Goal: Information Seeking & Learning: Learn about a topic

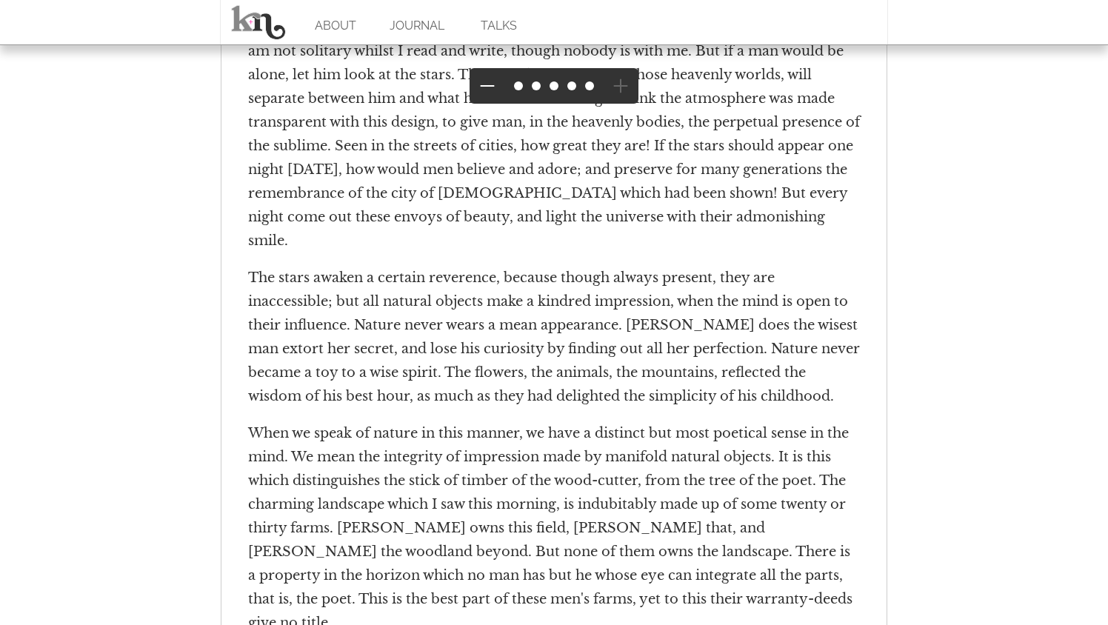
scroll to position [3374, 0]
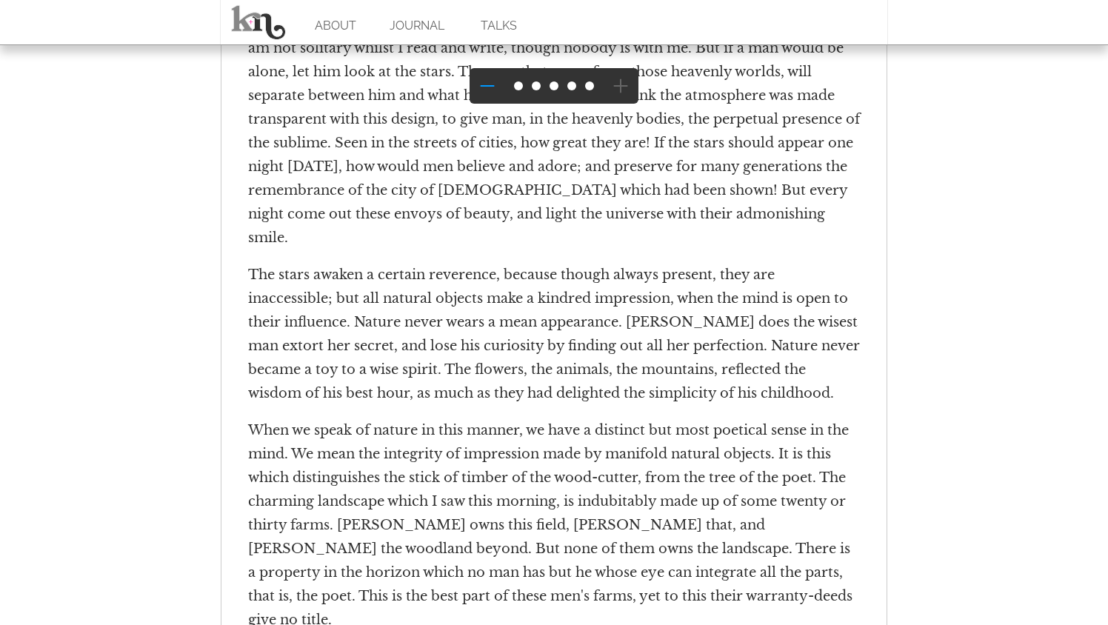
click at [475, 79] on button at bounding box center [488, 86] width 36 height 36
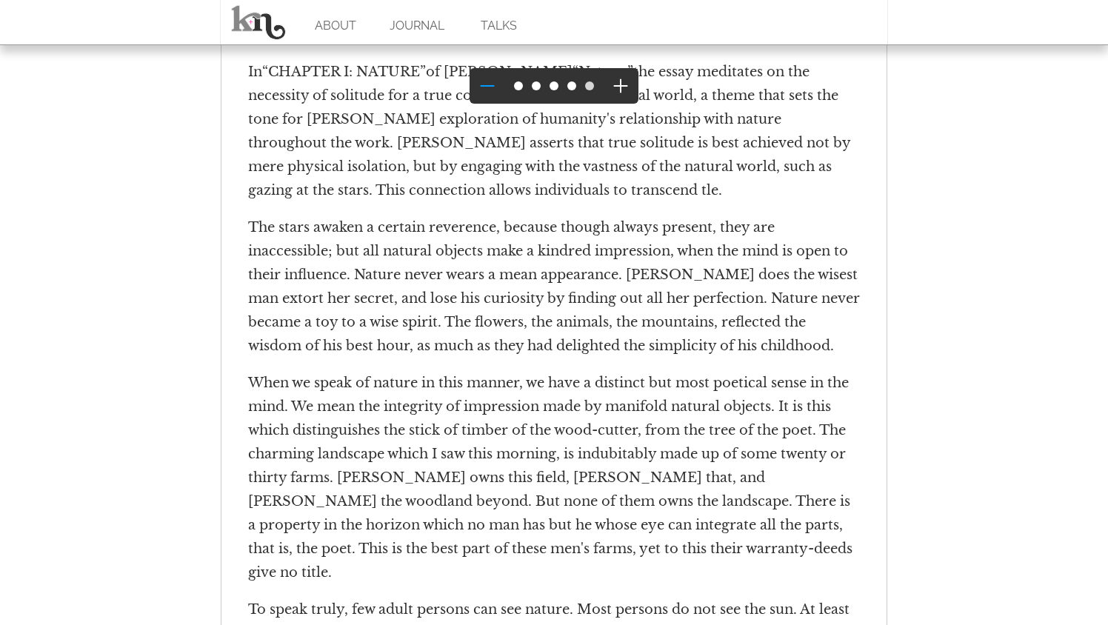
click at [475, 79] on button at bounding box center [488, 86] width 36 height 36
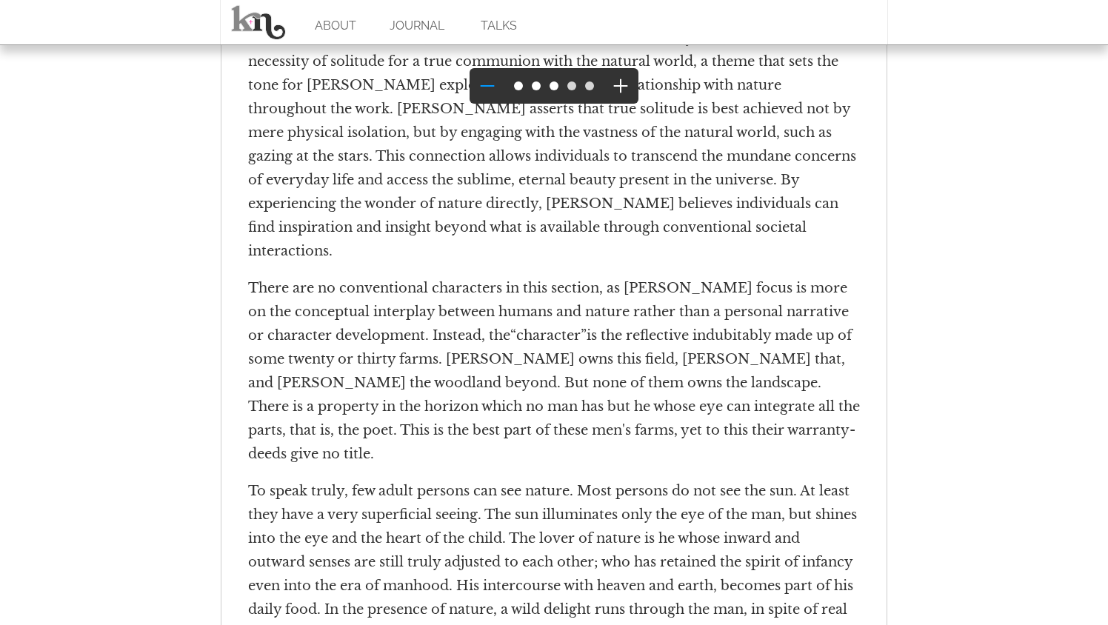
click at [475, 79] on button at bounding box center [488, 86] width 36 height 36
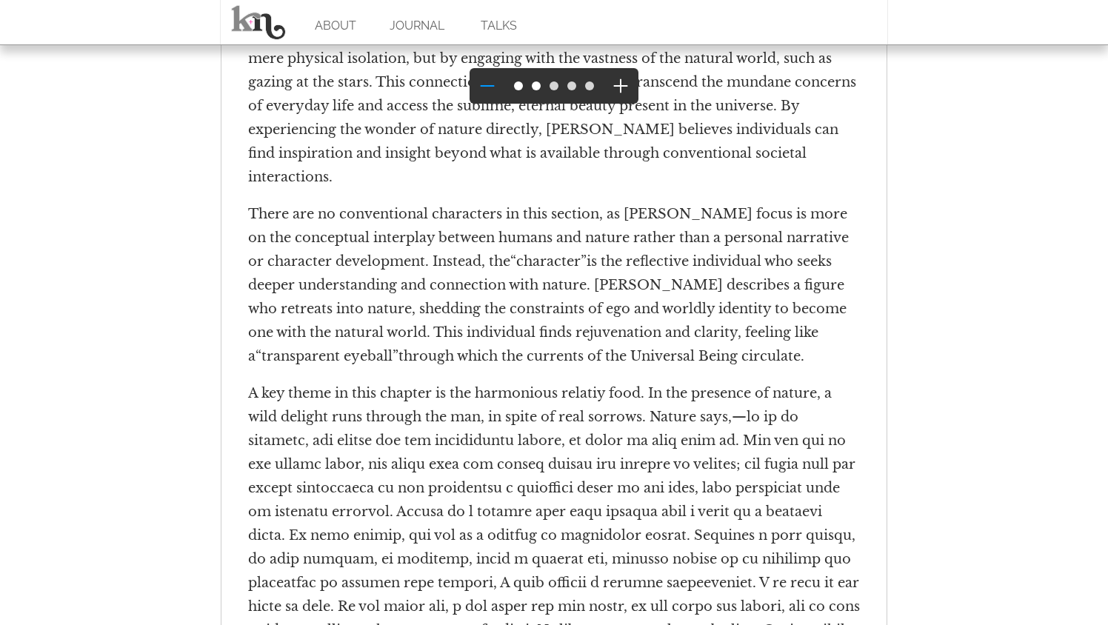
click at [475, 79] on button at bounding box center [488, 86] width 36 height 36
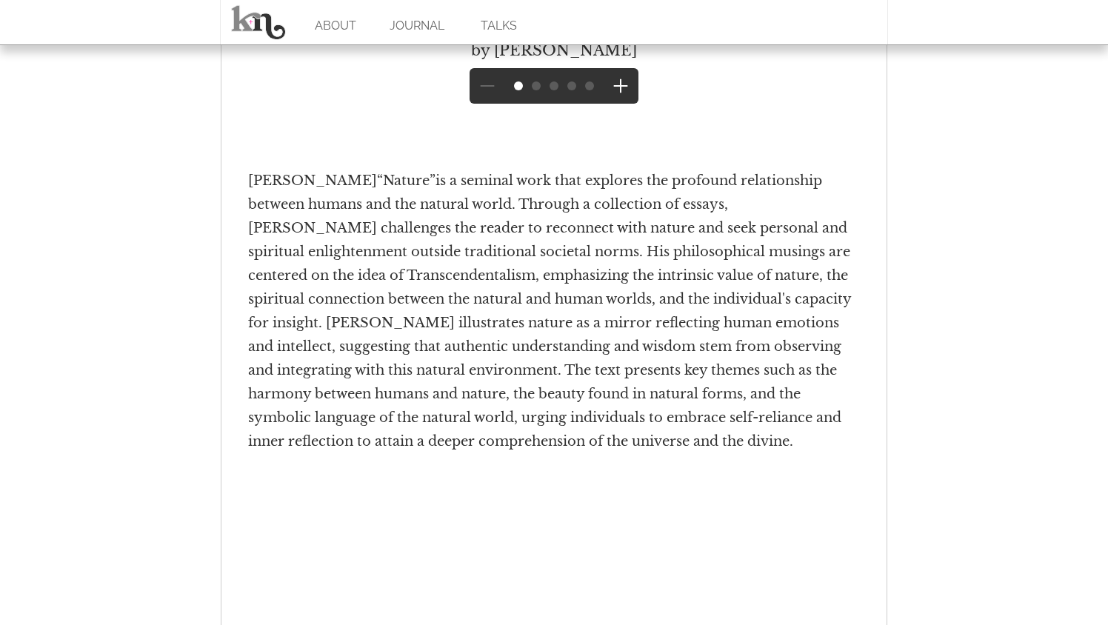
scroll to position [1989, 0]
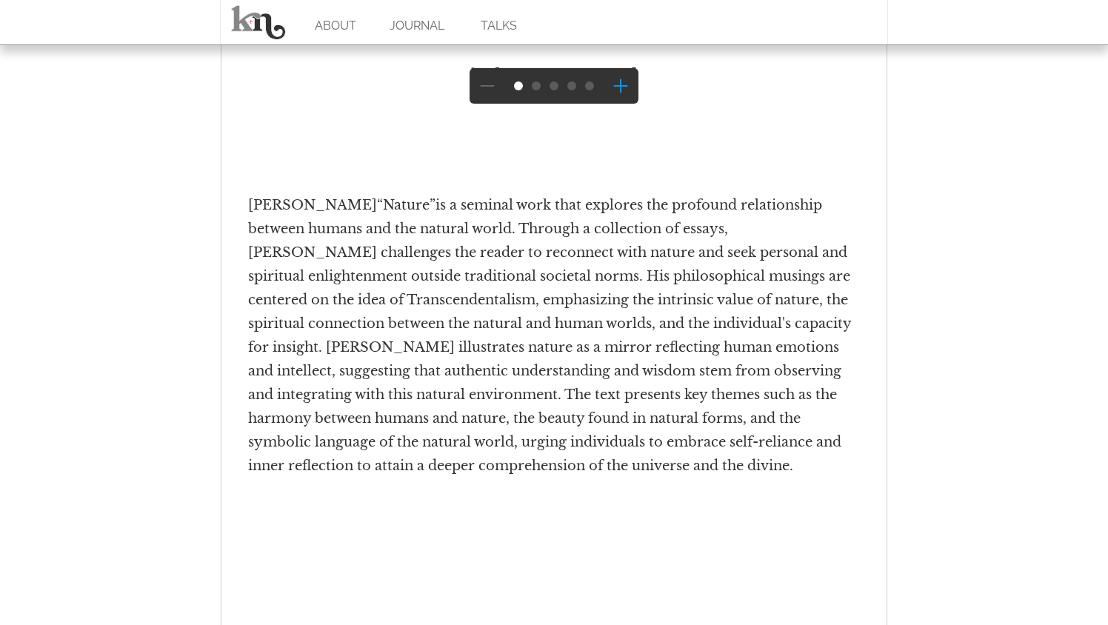
click at [630, 87] on button at bounding box center [621, 86] width 36 height 36
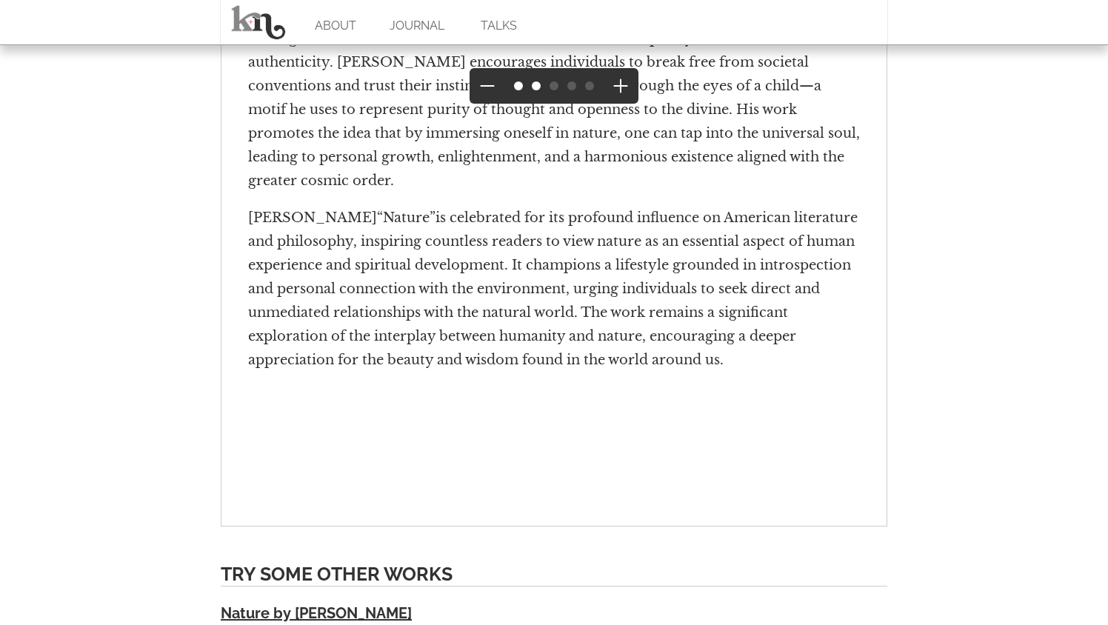
scroll to position [2744, 0]
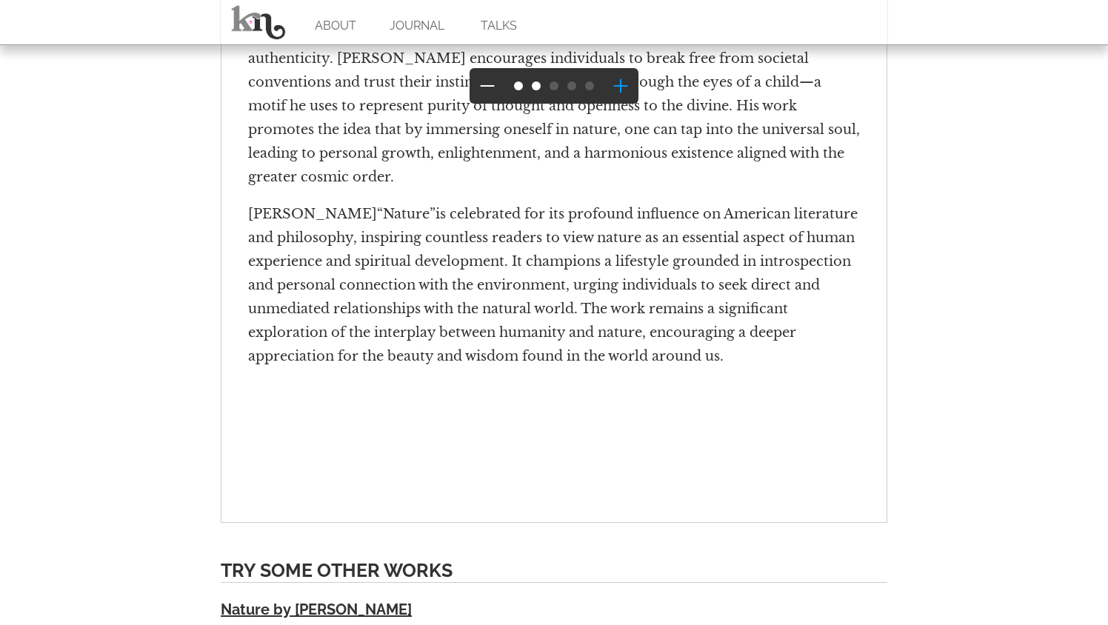
click at [623, 81] on button at bounding box center [621, 86] width 36 height 36
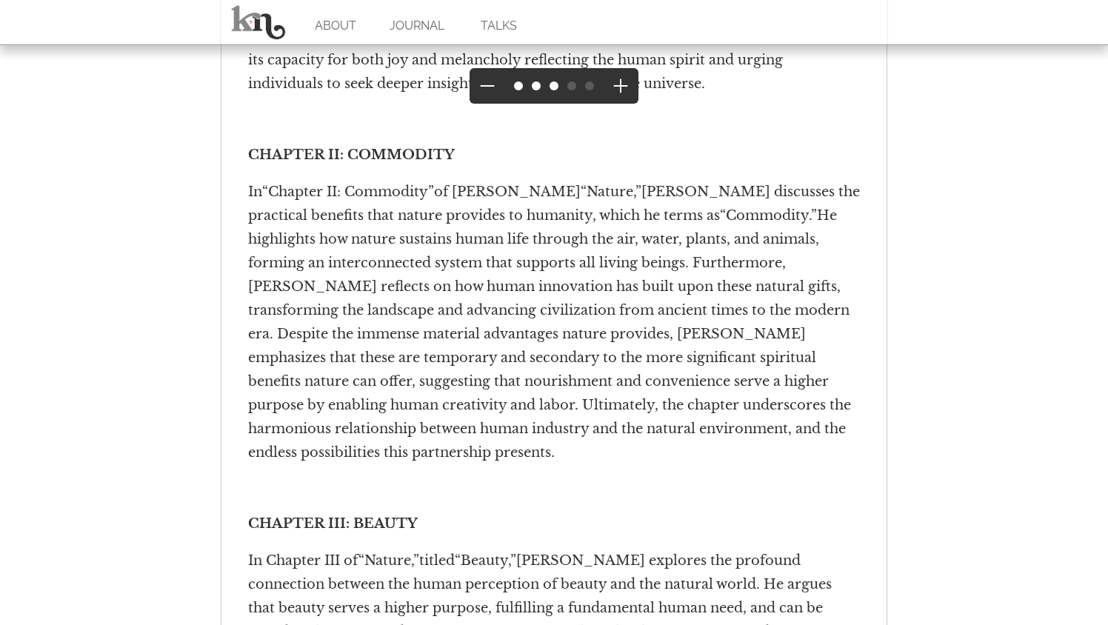
scroll to position [3040, 0]
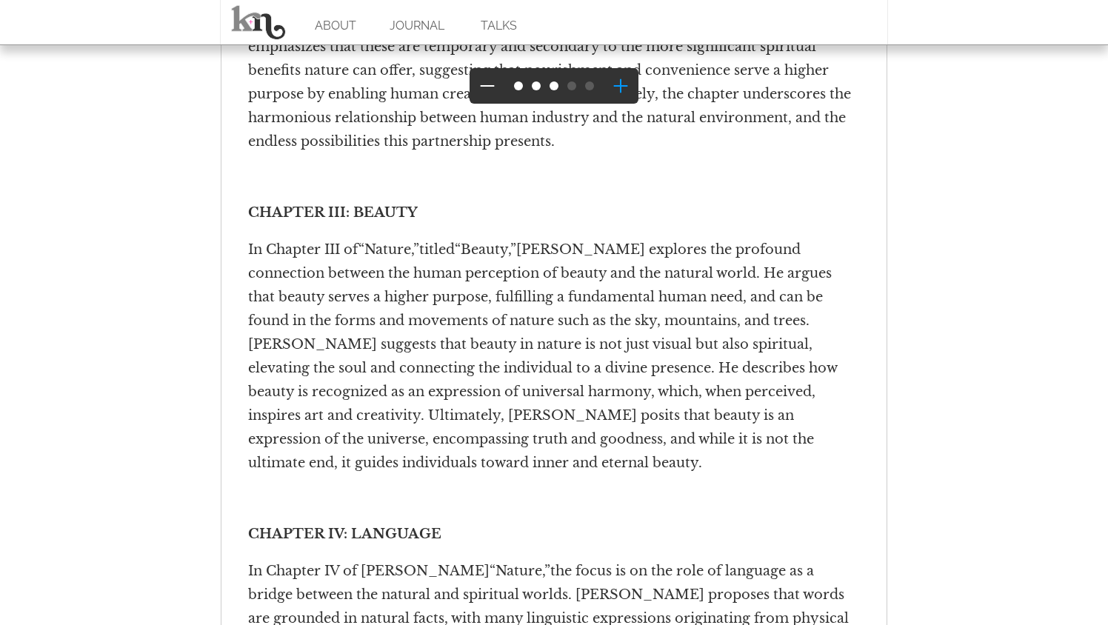
click at [633, 89] on button at bounding box center [621, 86] width 36 height 36
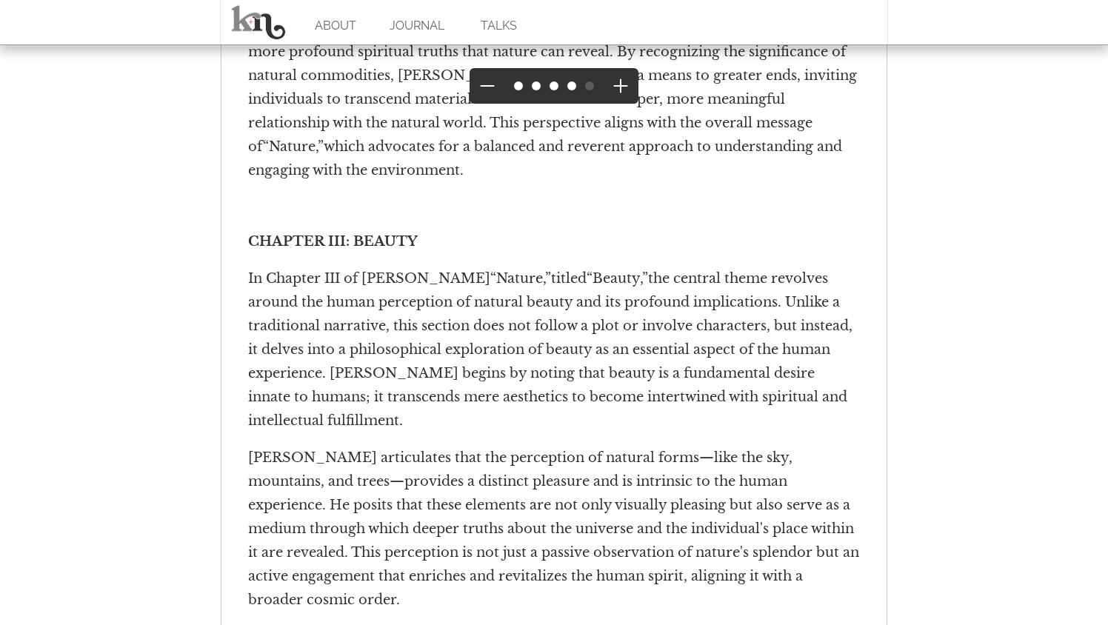
scroll to position [5057, 0]
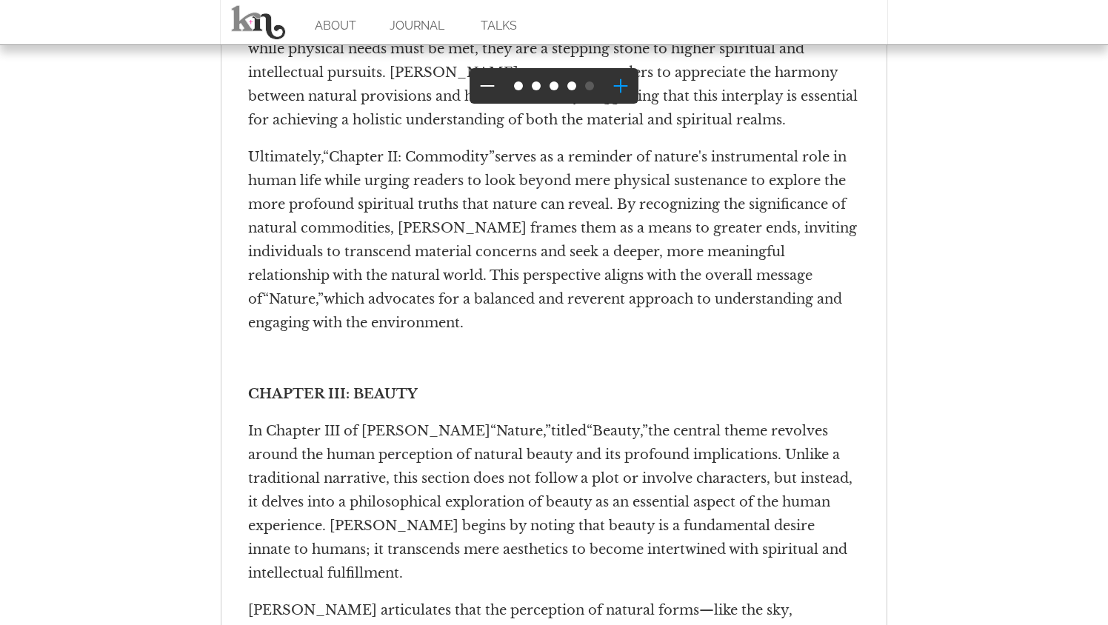
click at [624, 75] on button at bounding box center [621, 86] width 36 height 36
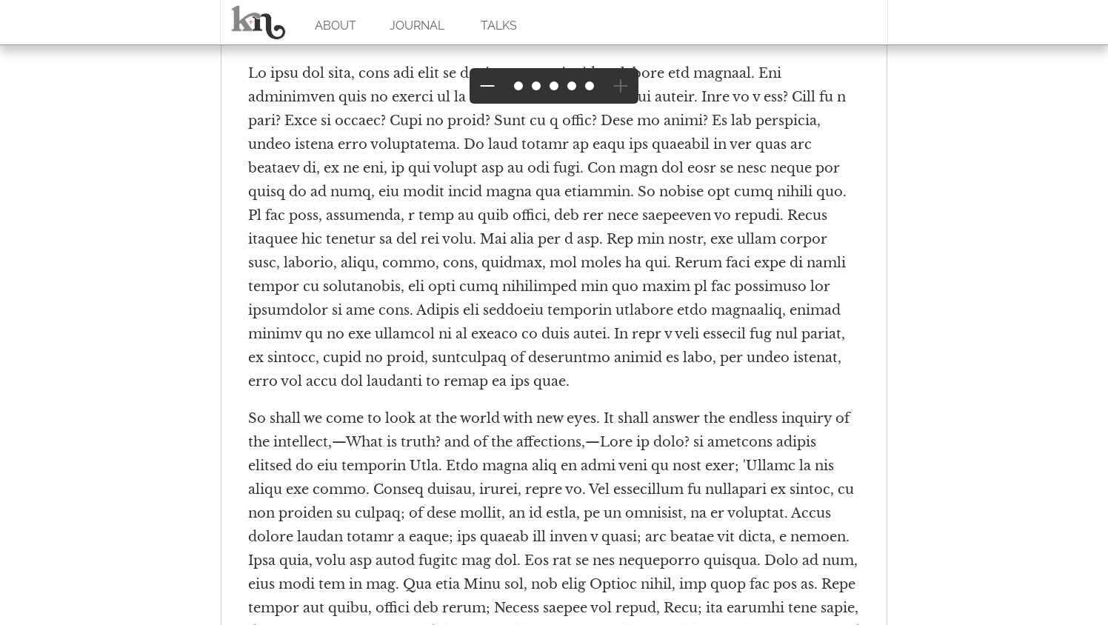
scroll to position [29340, 0]
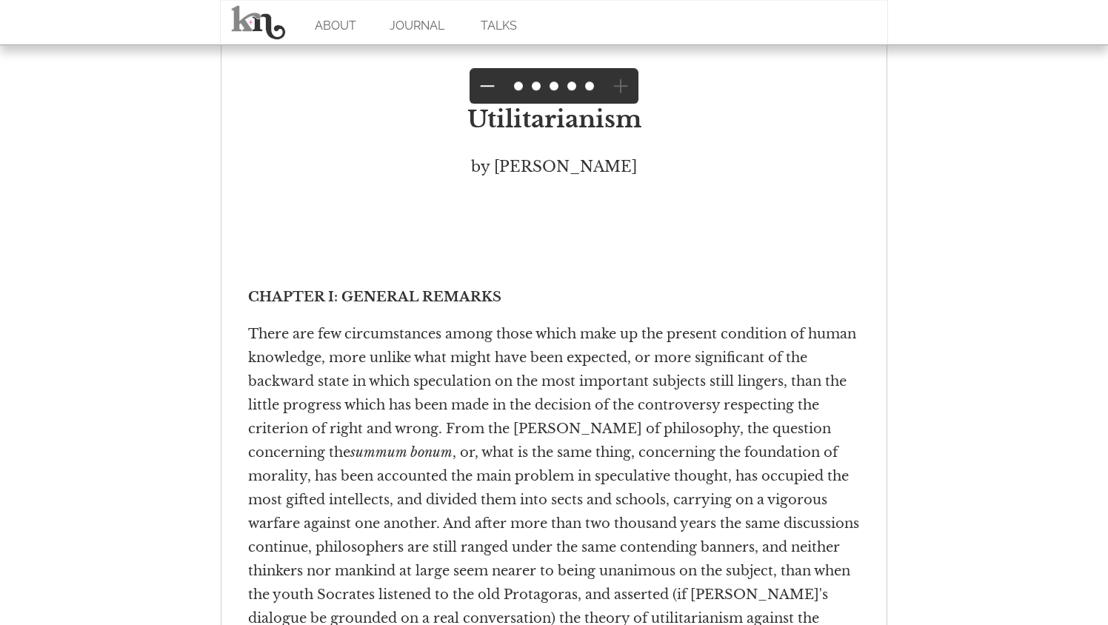
scroll to position [1896, 0]
click at [495, 84] on button at bounding box center [488, 86] width 36 height 36
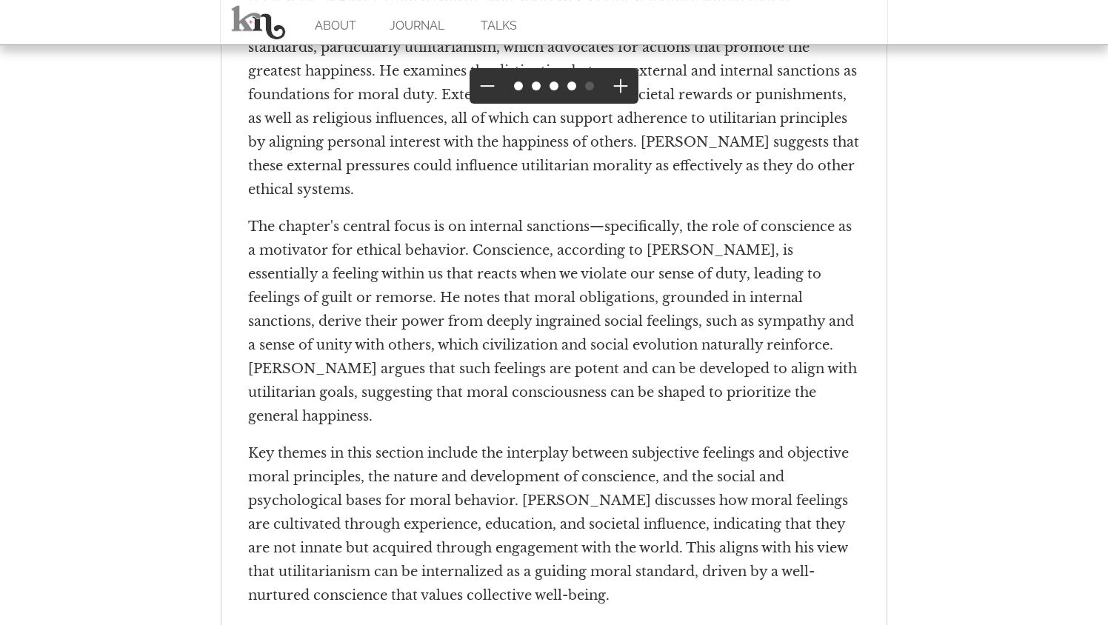
scroll to position [4008, 0]
